Goal: Task Accomplishment & Management: Use online tool/utility

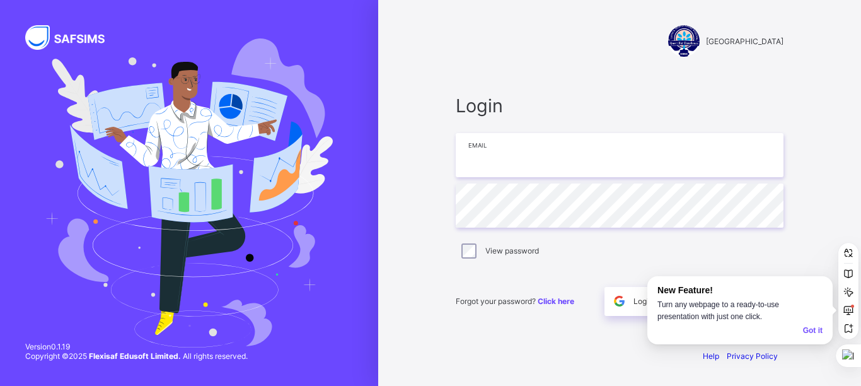
type input "**********"
click at [809, 328] on div "Got it" at bounding box center [813, 330] width 20 height 12
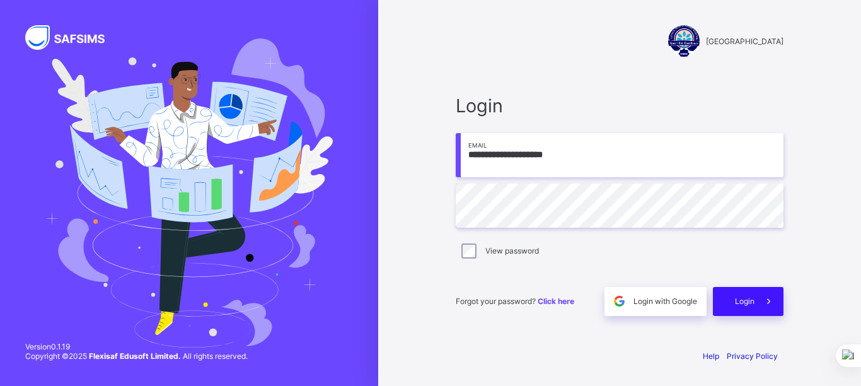
click at [743, 307] on div "Login" at bounding box center [747, 301] width 71 height 29
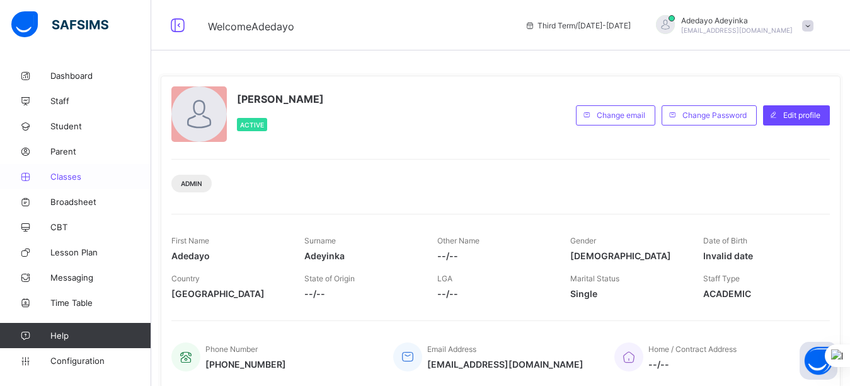
click at [72, 175] on span "Classes" at bounding box center [100, 176] width 101 height 10
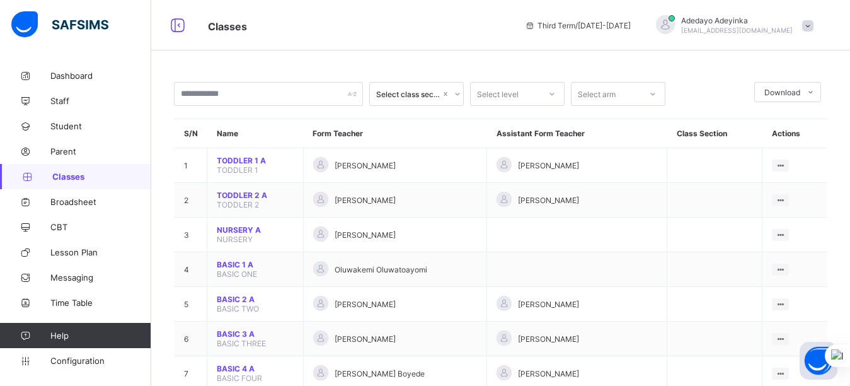
scroll to position [106, 0]
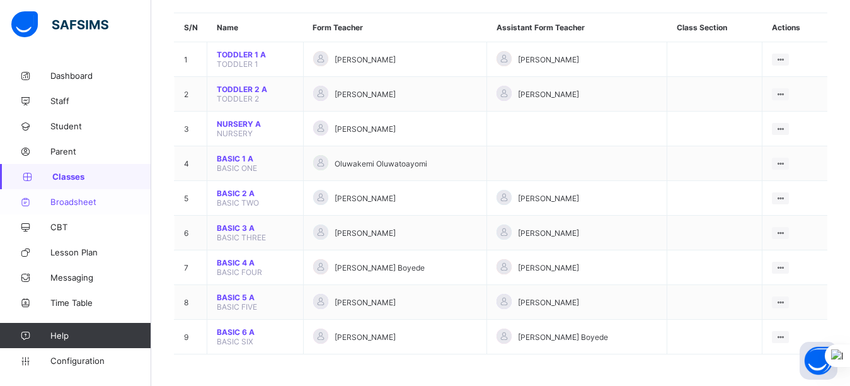
click at [85, 209] on link "Broadsheet" at bounding box center [75, 201] width 151 height 25
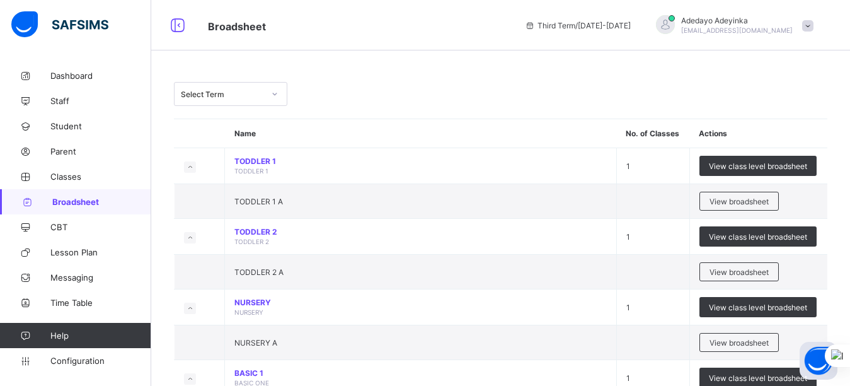
scroll to position [338, 0]
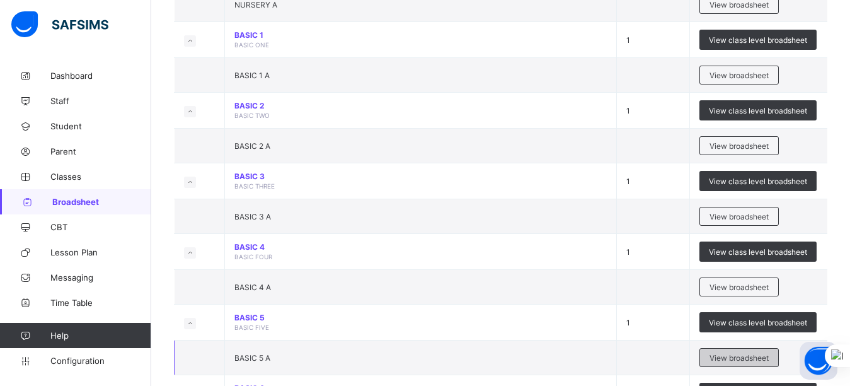
click at [761, 353] on span "View broadsheet" at bounding box center [738, 357] width 59 height 9
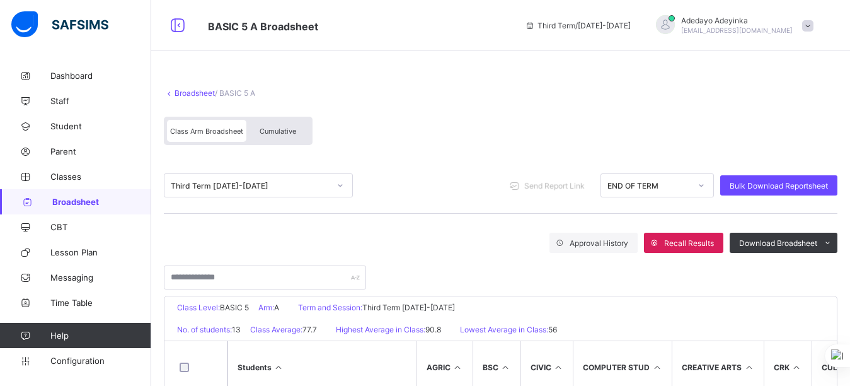
click at [576, 187] on span "Send Report Link" at bounding box center [554, 185] width 60 height 9
drag, startPoint x: 576, startPoint y: 187, endPoint x: 431, endPoint y: 202, distance: 145.7
click at [431, 202] on div "Third Term [DATE]-[DATE] Send Report Link END OF TERM Bulk Download Reportsheet" at bounding box center [500, 185] width 673 height 56
click at [570, 182] on span "Send Report Link" at bounding box center [554, 185] width 60 height 9
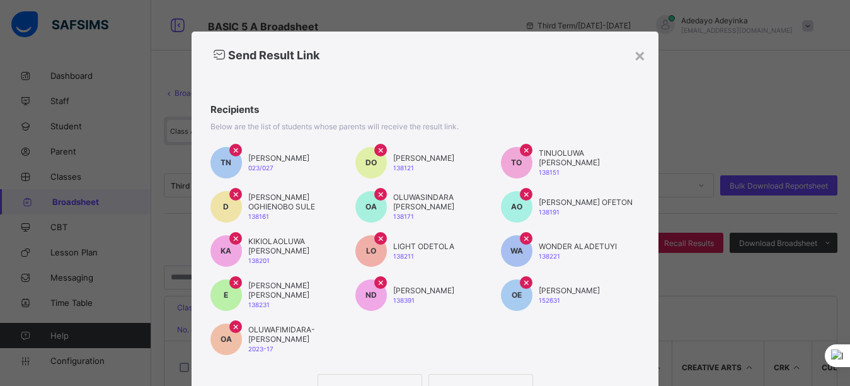
click at [377, 151] on span "×" at bounding box center [380, 149] width 7 height 13
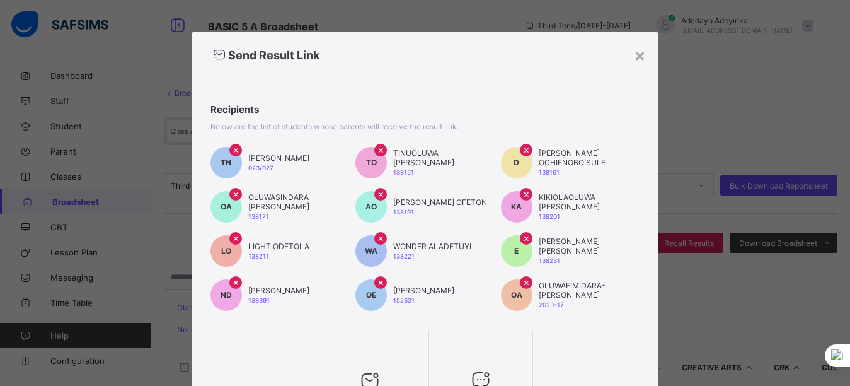
click at [375, 348] on div at bounding box center [369, 345] width 91 height 19
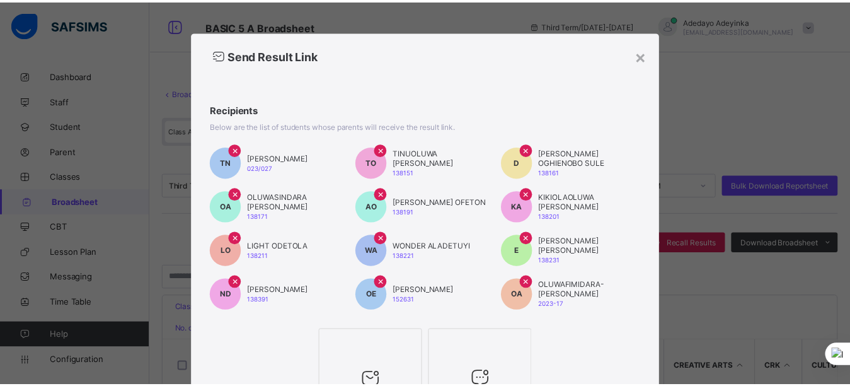
scroll to position [154, 0]
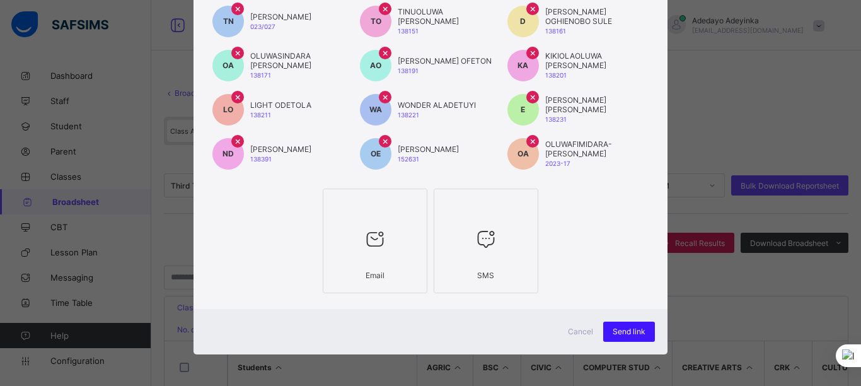
click at [624, 332] on span "Send link" at bounding box center [628, 330] width 33 height 9
click at [624, 332] on div "Send link" at bounding box center [629, 331] width 52 height 20
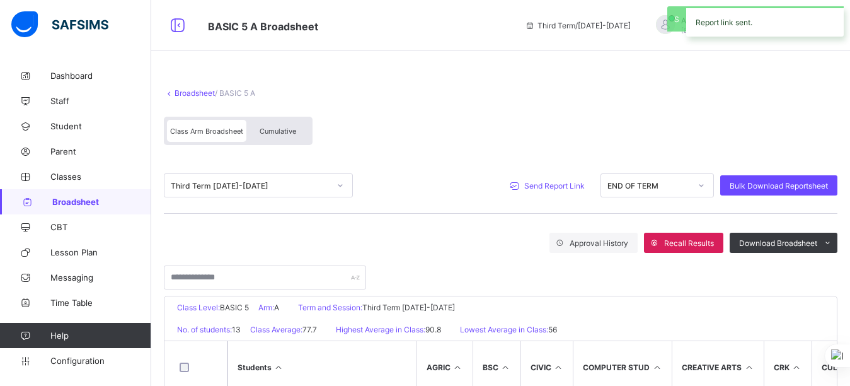
click at [569, 278] on div at bounding box center [500, 271] width 673 height 37
click at [641, 100] on div "Broadsheet / BASIC 5 A Class Arm Broadsheet Cumulative" at bounding box center [500, 117] width 673 height 82
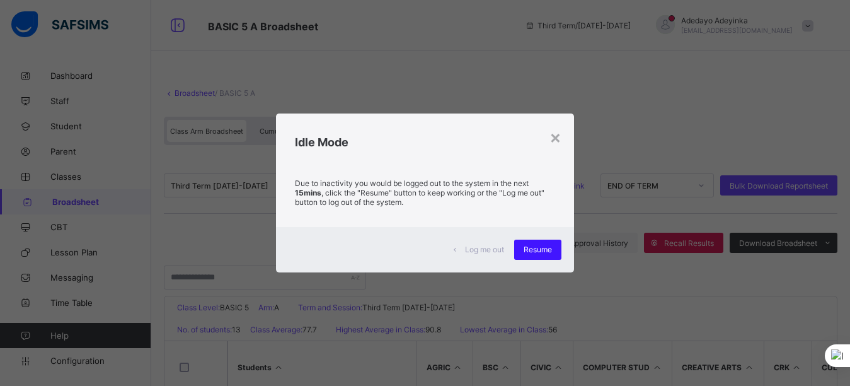
click at [547, 248] on span "Resume" at bounding box center [537, 248] width 28 height 9
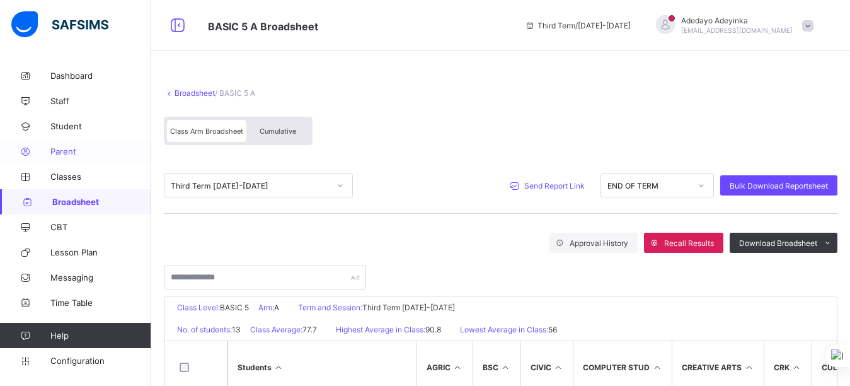
click at [66, 151] on span "Parent" at bounding box center [100, 151] width 101 height 10
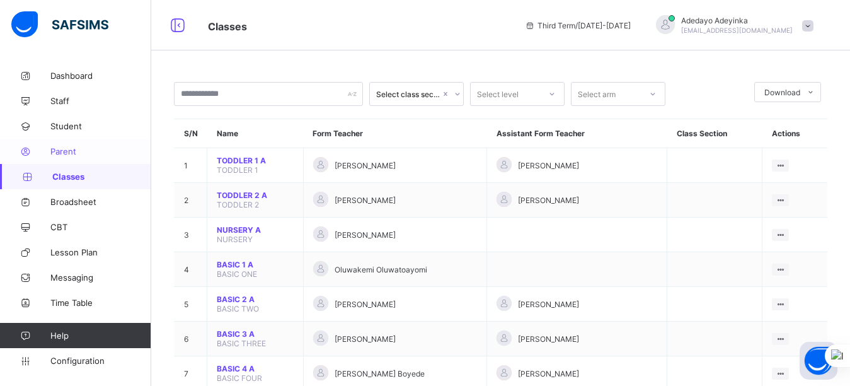
click at [71, 151] on span "Parent" at bounding box center [100, 151] width 101 height 10
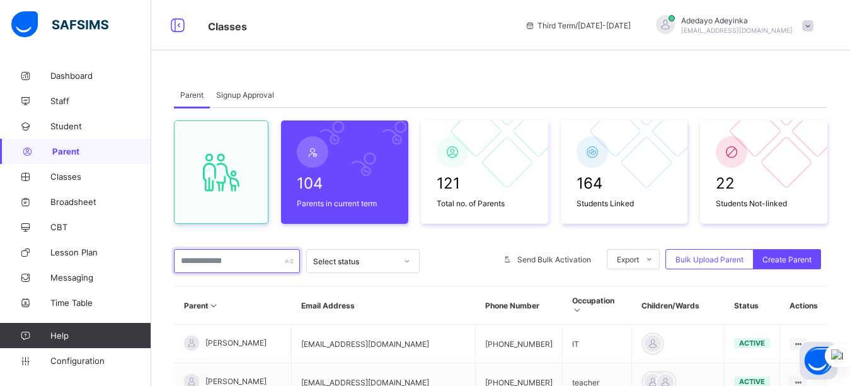
click at [251, 251] on input "text" at bounding box center [237, 261] width 126 height 24
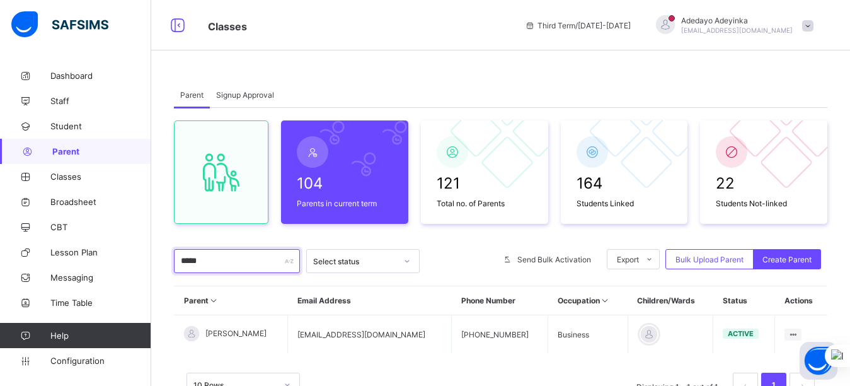
type input "******"
